Goal: Task Accomplishment & Management: Manage account settings

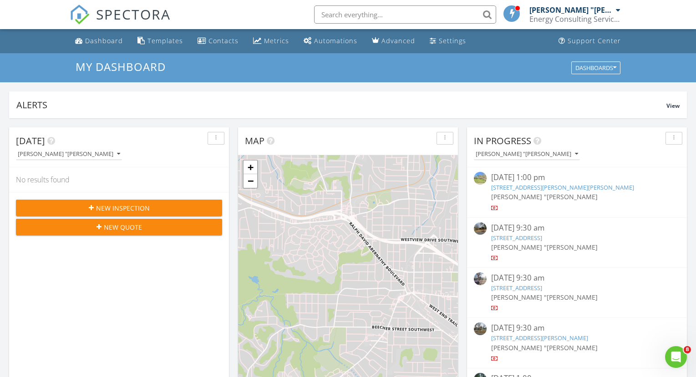
click at [613, 13] on div "[PERSON_NAME] "[PERSON_NAME]" at bounding box center [571, 9] width 84 height 9
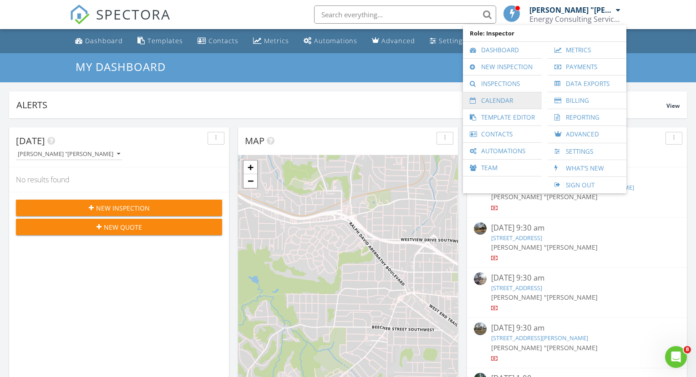
click at [513, 97] on link "Calendar" at bounding box center [503, 100] width 70 height 16
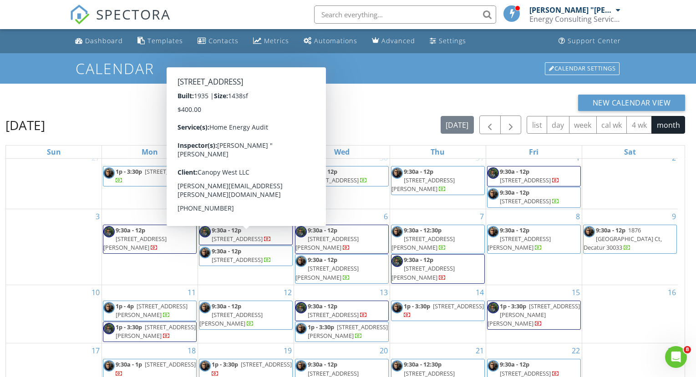
scroll to position [35, 0]
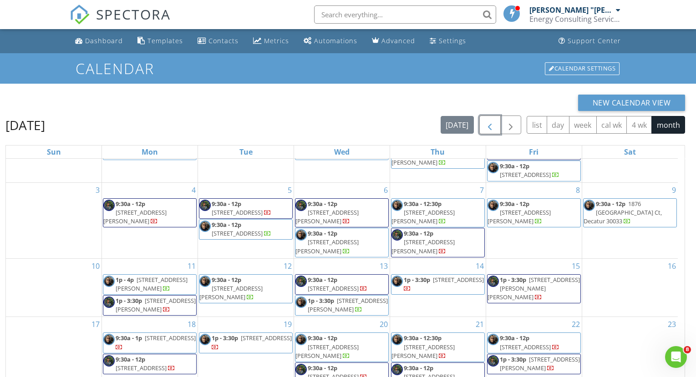
click at [492, 125] on span "button" at bounding box center [489, 125] width 11 height 11
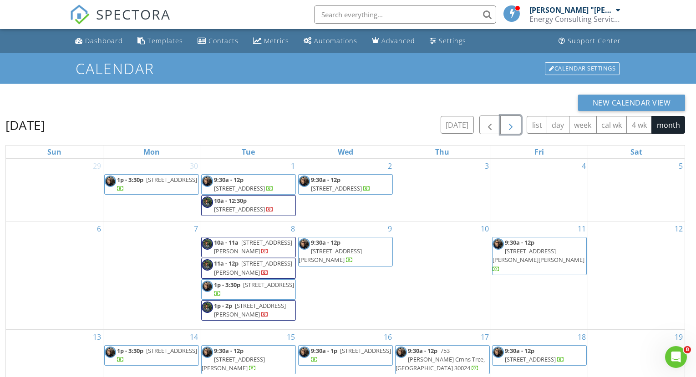
click at [514, 122] on span "button" at bounding box center [510, 125] width 11 height 11
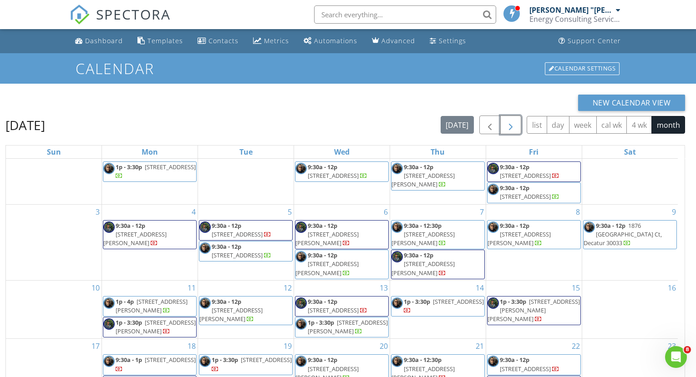
scroll to position [35, 0]
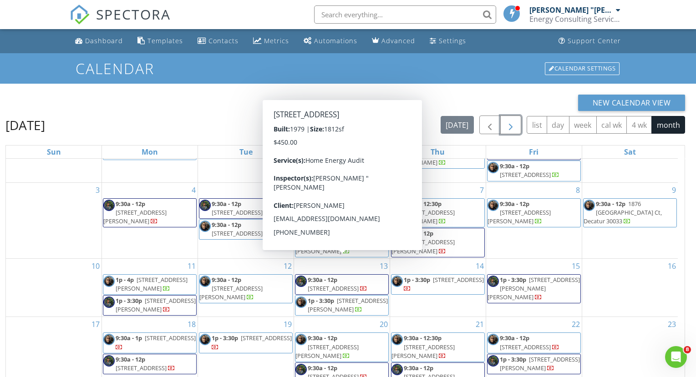
click at [330, 276] on span "9:30a - 12p" at bounding box center [323, 280] width 30 height 8
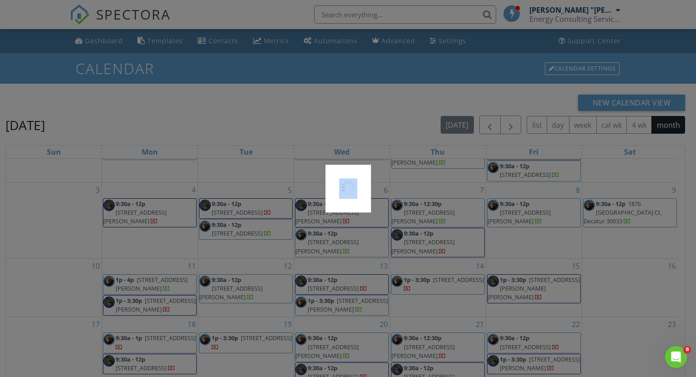
click at [330, 263] on div at bounding box center [348, 188] width 696 height 377
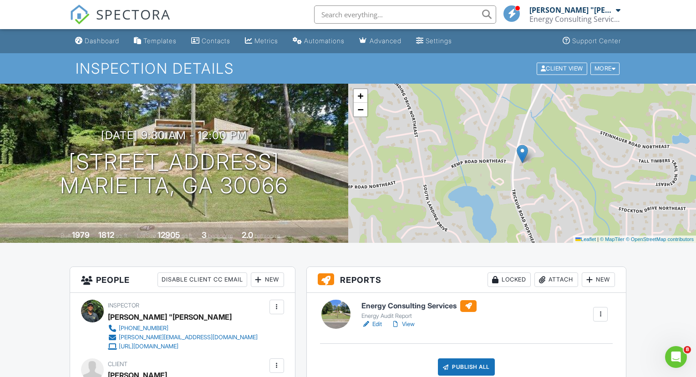
click at [376, 324] on link "Edit" at bounding box center [371, 324] width 20 height 9
